Goal: Navigation & Orientation: Find specific page/section

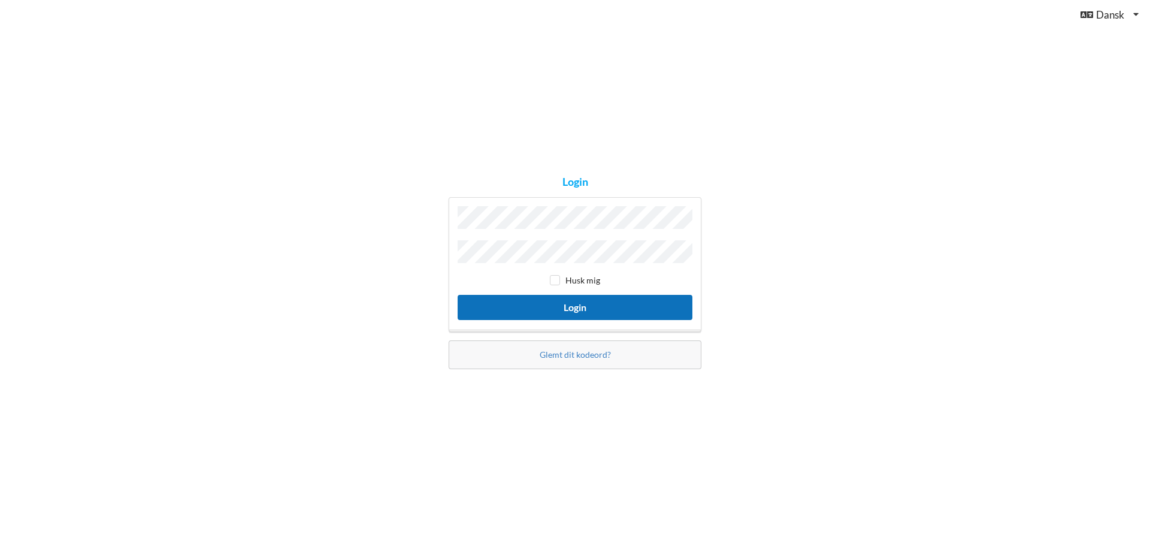
click at [608, 310] on button "Login" at bounding box center [575, 307] width 235 height 25
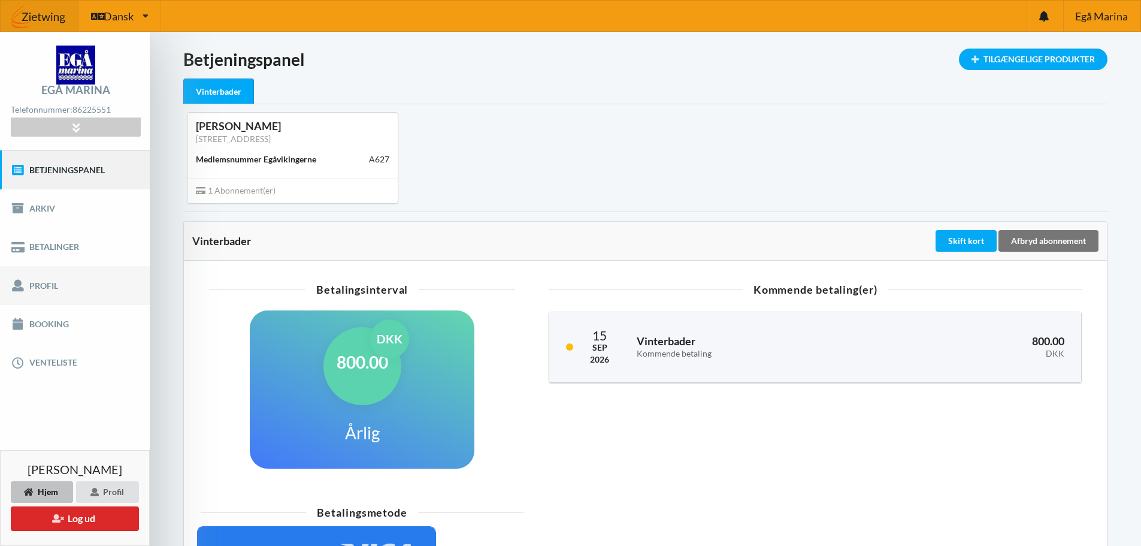
click at [59, 273] on link "Profil" at bounding box center [75, 285] width 150 height 38
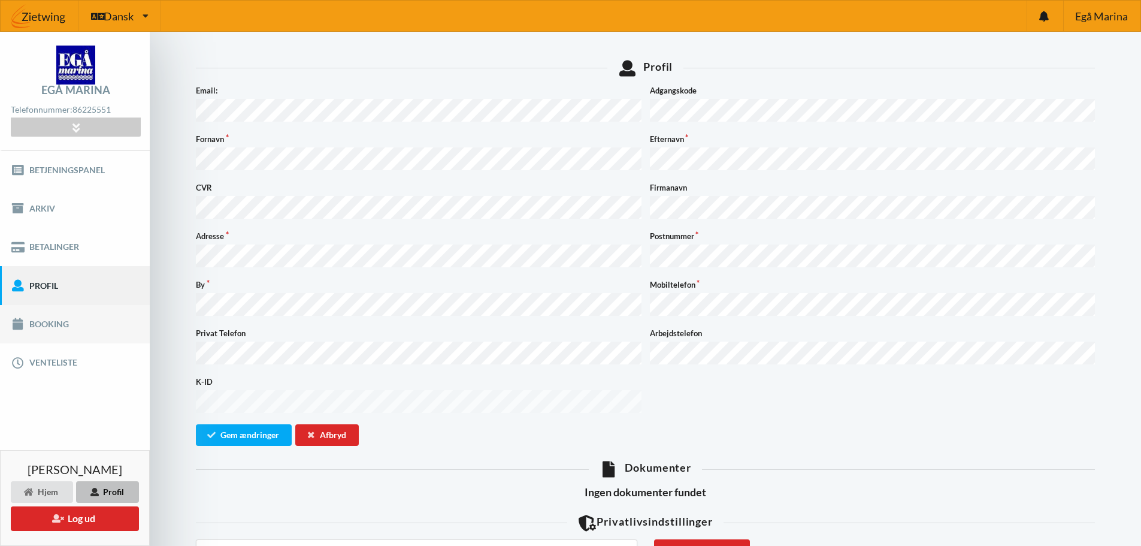
click at [59, 326] on link "Booking" at bounding box center [75, 324] width 150 height 38
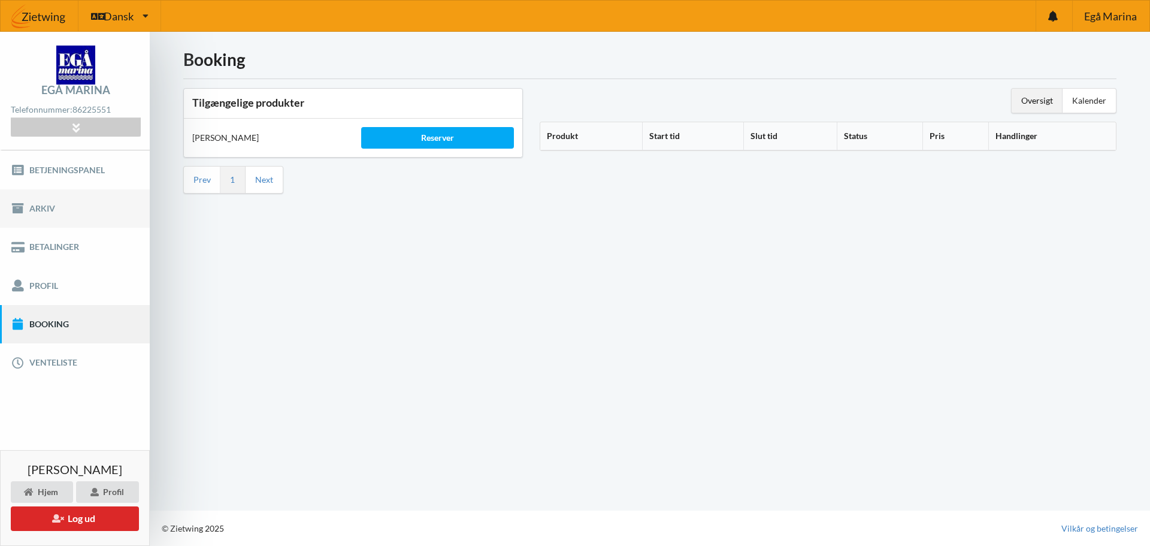
click at [55, 212] on link "Arkiv" at bounding box center [75, 208] width 150 height 38
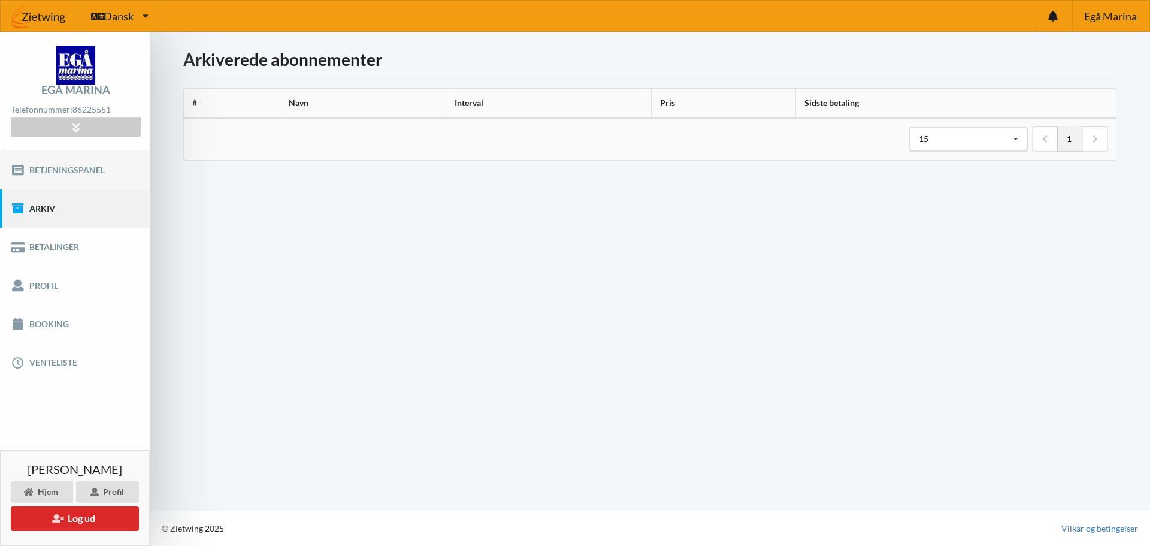
click at [83, 164] on link "Betjeningspanel" at bounding box center [75, 169] width 150 height 38
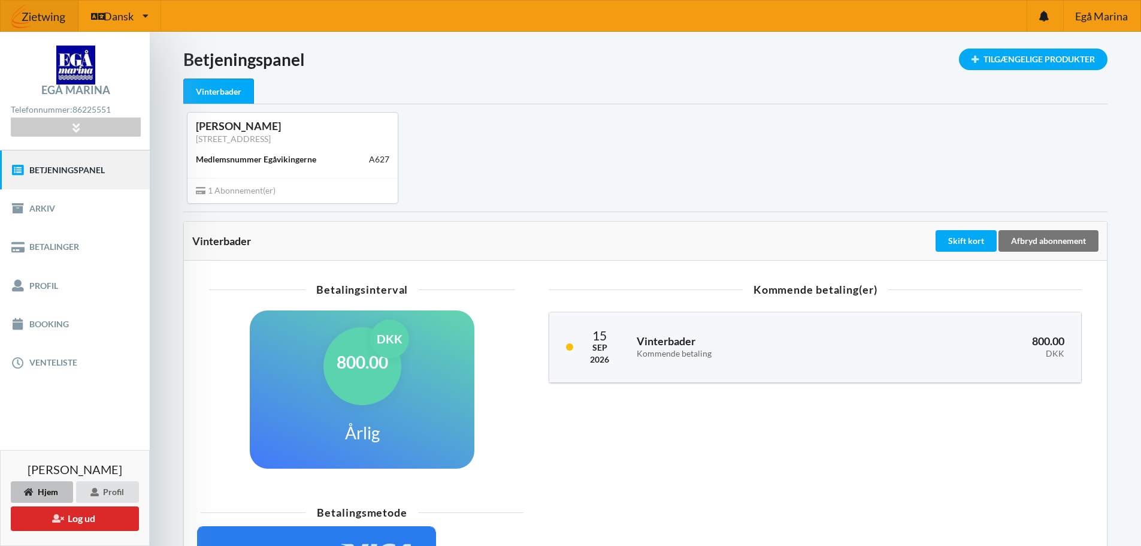
click at [267, 159] on div "Medlemsnummer Egåvikingerne" at bounding box center [256, 159] width 120 height 12
click at [248, 134] on link "[STREET_ADDRESS]" at bounding box center [233, 139] width 75 height 10
click at [229, 120] on div "[PERSON_NAME]" at bounding box center [293, 126] width 194 height 14
click at [225, 139] on link "[STREET_ADDRESS]" at bounding box center [233, 139] width 75 height 10
click at [235, 186] on span "1 Abonnement(er)" at bounding box center [236, 190] width 80 height 10
